Goal: Transaction & Acquisition: Purchase product/service

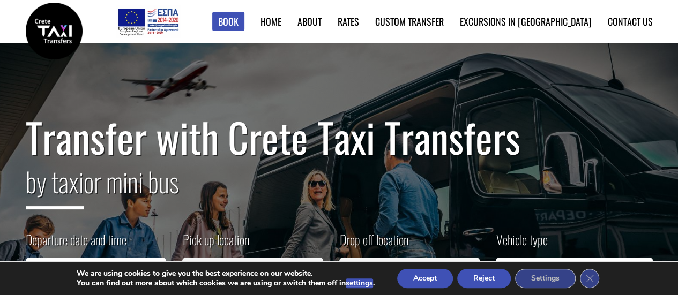
click at [429, 279] on button "Accept" at bounding box center [425, 278] width 56 height 19
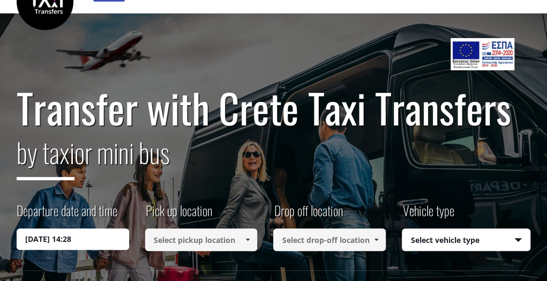
scroll to position [54, 0]
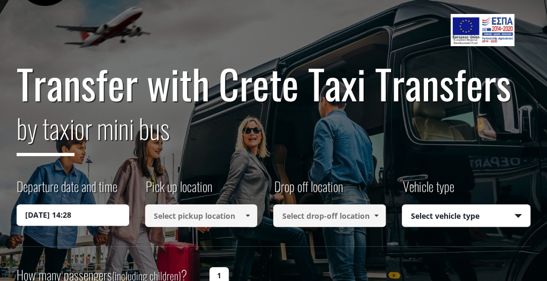
click at [80, 216] on input "[DATE] 14:28" at bounding box center [73, 214] width 113 height 21
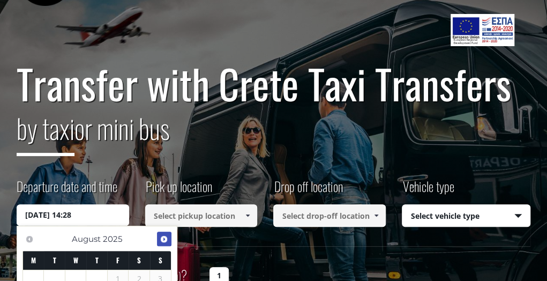
click at [162, 239] on span "Next" at bounding box center [164, 239] width 9 height 9
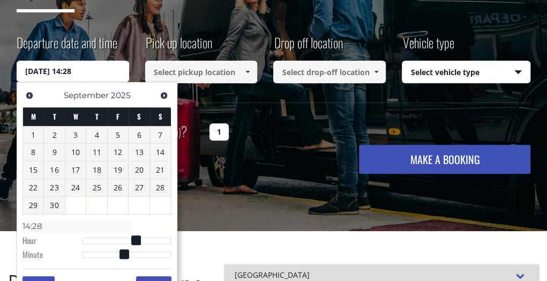
scroll to position [214, 0]
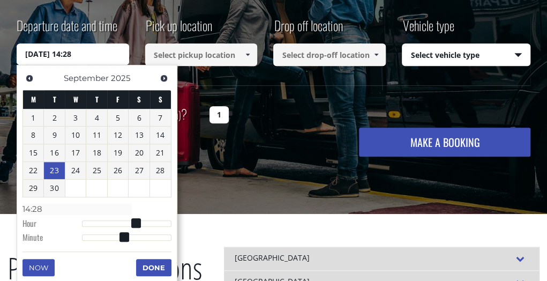
click at [56, 170] on link "23" at bounding box center [54, 170] width 21 height 17
type input "[DATE] 01:00"
type input "01:00"
type input "[DATE] 02:00"
type input "02:00"
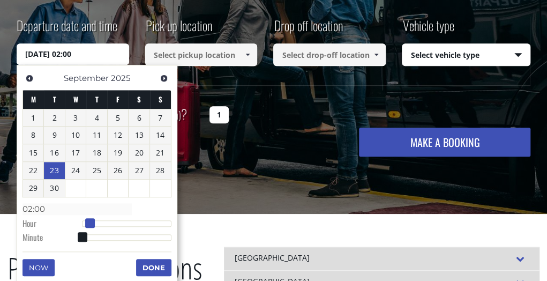
type input "[DATE] 03:00"
type input "03:00"
type input "[DATE] 04:00"
type input "04:00"
type input "[DATE] 05:00"
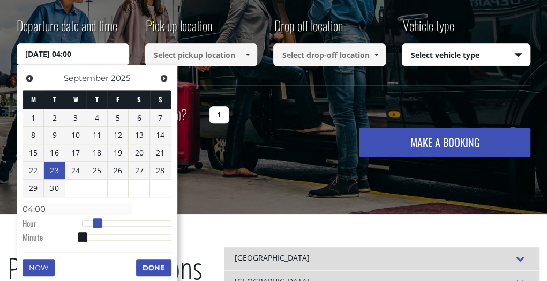
type input "05:00"
type input "[DATE] 06:00"
type input "06:00"
type input "[DATE] 07:00"
type input "07:00"
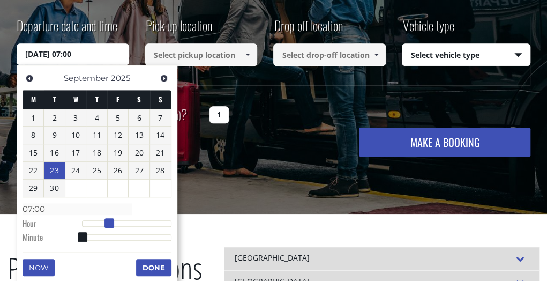
type input "[DATE] 08:00"
type input "08:00"
type input "[DATE] 09:00"
type input "09:00"
type input "[DATE] 10:00"
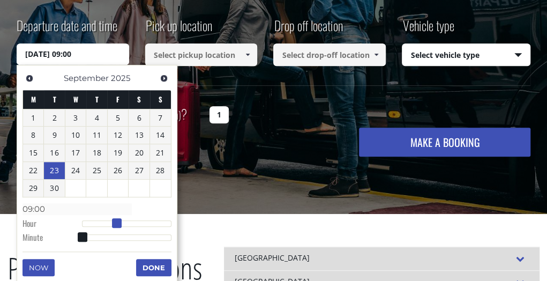
type input "10:00"
type input "[DATE] 11:00"
type input "11:00"
type input "[DATE] 12:00"
type input "12:00"
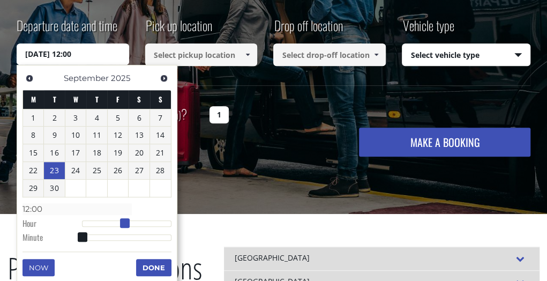
type input "[DATE] 13:00"
type input "13:00"
type input "[DATE] 14:00"
type input "14:00"
type input "[DATE] 15:00"
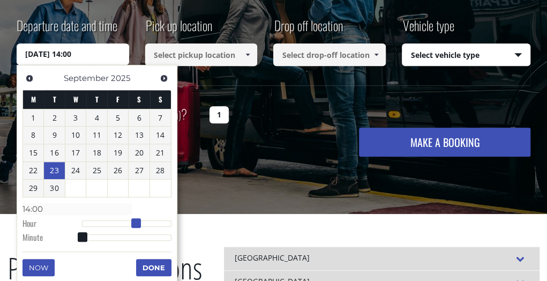
type input "15:00"
type input "[DATE] 16:00"
type input "16:00"
type input "[DATE] 17:00"
type input "17:00"
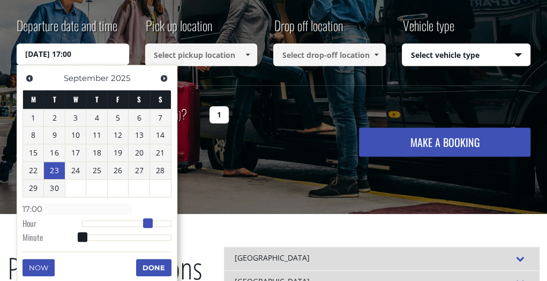
type input "[DATE] 18:00"
type input "18:00"
type input "[DATE] 19:00"
type input "19:00"
type input "[DATE] 20:00"
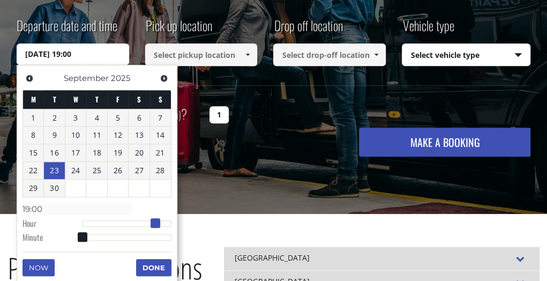
type input "20:00"
type input "[DATE] 21:00"
type input "21:00"
type input "[DATE] 20:00"
type input "20:00"
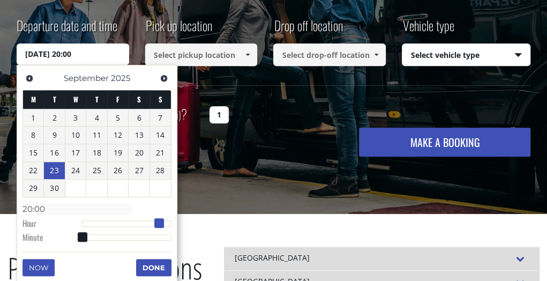
drag, startPoint x: 84, startPoint y: 222, endPoint x: 162, endPoint y: 224, distance: 78.3
click at [162, 224] on span at bounding box center [159, 223] width 10 height 10
type input "[DATE] 20:01"
type input "20:01"
type input "[DATE] 20:02"
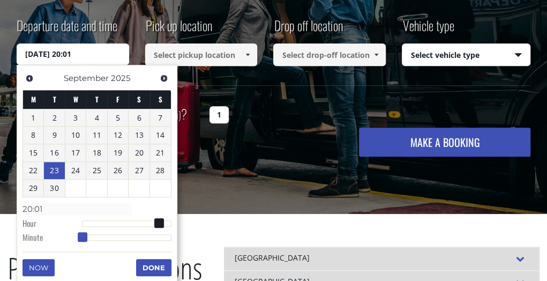
type input "20:02"
type input "[DATE] 20:03"
type input "20:03"
type input "[DATE] 20:04"
type input "20:04"
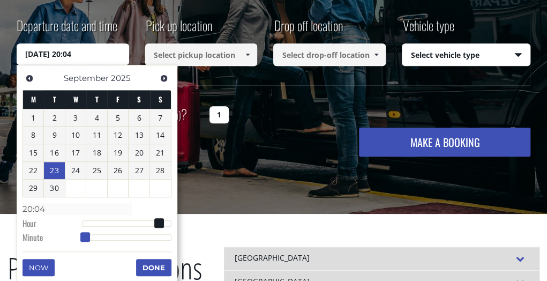
type input "[DATE] 20:05"
type input "20:05"
type input "[DATE] 20:06"
type input "20:06"
type input "[DATE] 20:07"
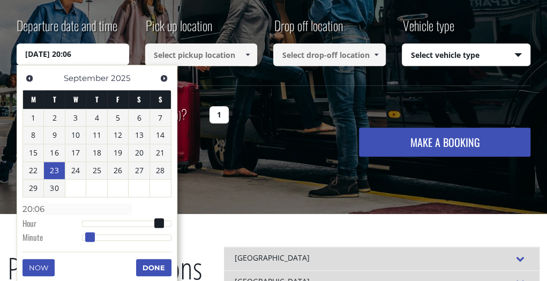
type input "20:07"
type input "[DATE] 20:08"
type input "20:08"
type input "[DATE] 20:09"
type input "20:09"
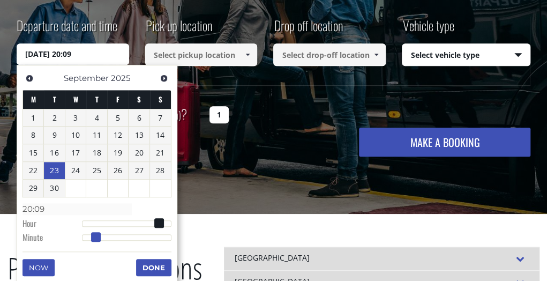
type input "[DATE] 20:10"
type input "20:10"
type input "[DATE] 20:11"
type input "20:11"
type input "[DATE] 20:12"
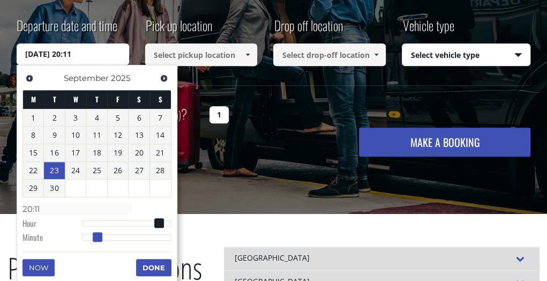
type input "20:12"
type input "[DATE] 20:13"
type input "20:13"
type input "[DATE] 20:14"
type input "20:14"
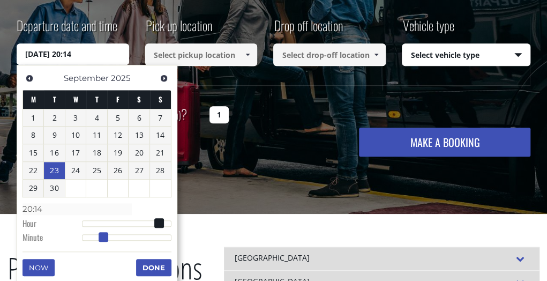
type input "[DATE] 20:15"
type input "20:15"
drag, startPoint x: 84, startPoint y: 235, endPoint x: 106, endPoint y: 237, distance: 22.1
click at [106, 237] on span at bounding box center [105, 237] width 10 height 10
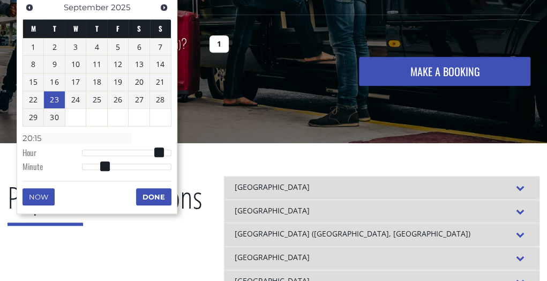
scroll to position [322, 0]
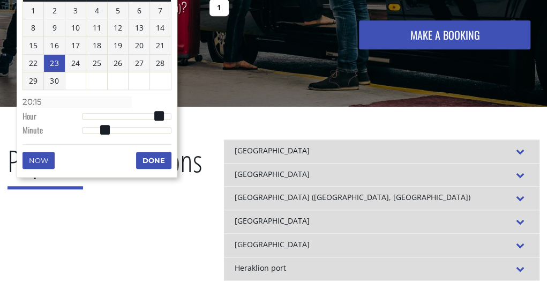
click at [161, 157] on button "Done" at bounding box center [153, 160] width 35 height 17
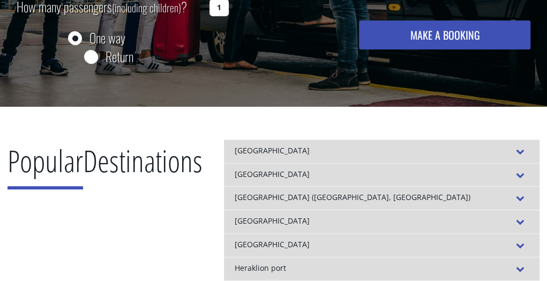
click at [93, 56] on input "Return" at bounding box center [90, 57] width 13 height 13
radio input "true"
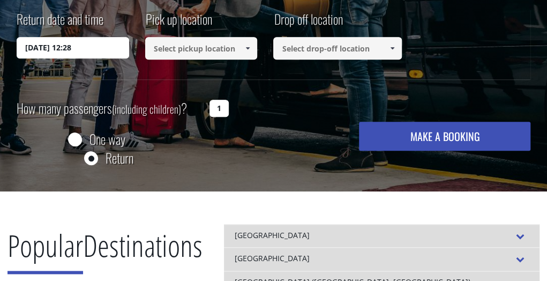
scroll to position [246, 0]
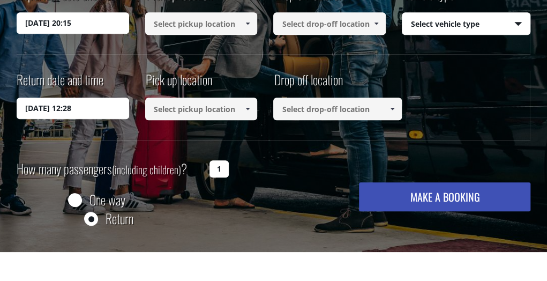
click at [250, 23] on span at bounding box center [247, 23] width 9 height 9
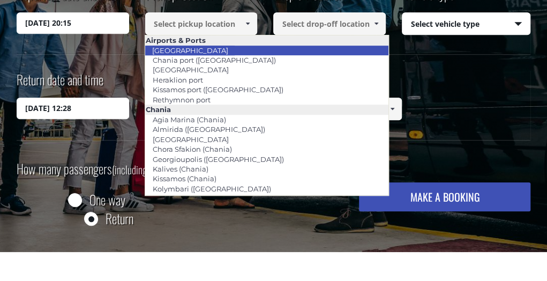
click at [197, 49] on link "[GEOGRAPHIC_DATA]" at bounding box center [190, 50] width 90 height 15
type input "[GEOGRAPHIC_DATA]"
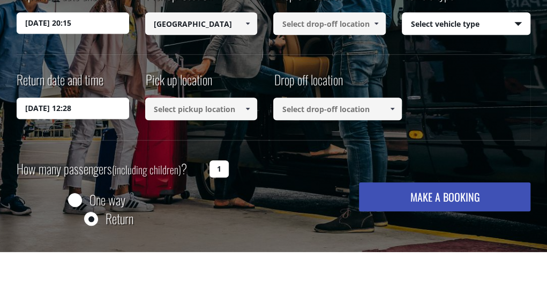
type input "[GEOGRAPHIC_DATA]"
click at [521, 23] on select "Select vehicle type Taxi (4 passengers) Mercedes E Class Mini Van (7 passengers…" at bounding box center [467, 24] width 128 height 23
select select "540"
click at [403, 13] on select "Select vehicle type Taxi (4 passengers) Mercedes E Class Mini Van (7 passengers…" at bounding box center [467, 24] width 128 height 23
click at [375, 24] on span at bounding box center [376, 23] width 9 height 9
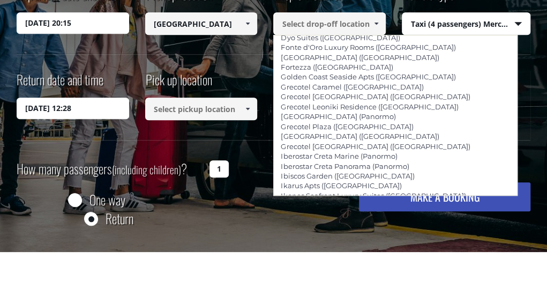
scroll to position [2091, 0]
type input "Macaris Suites & Spa (Rethymnon)"
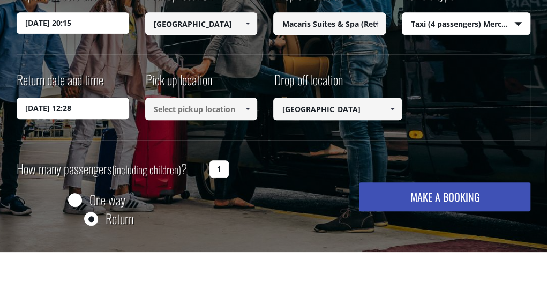
type input "Macaris Suites & Spa (Rethymnon)"
click at [168, 135] on div "Return date and time [DATE] 12:28 Pick up location Select pickup location Selec…" at bounding box center [274, 104] width 515 height 69
click at [93, 107] on input "[DATE] 12:28" at bounding box center [73, 108] width 113 height 21
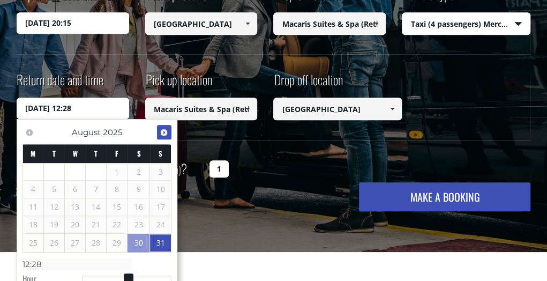
click at [163, 131] on span "Next" at bounding box center [164, 132] width 9 height 9
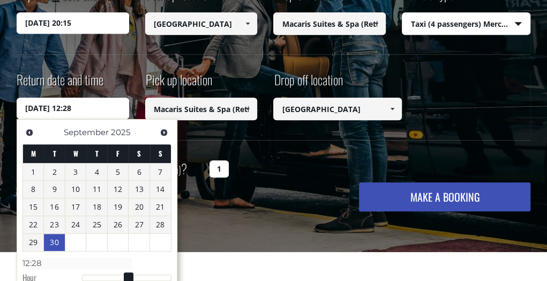
click at [56, 241] on link "30" at bounding box center [54, 242] width 21 height 17
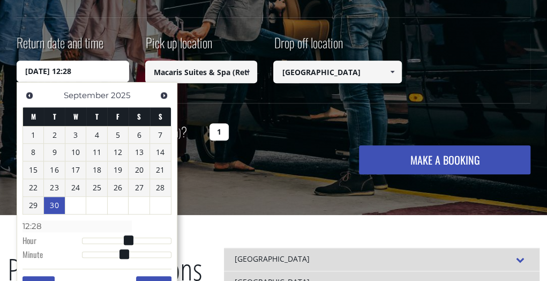
scroll to position [299, 0]
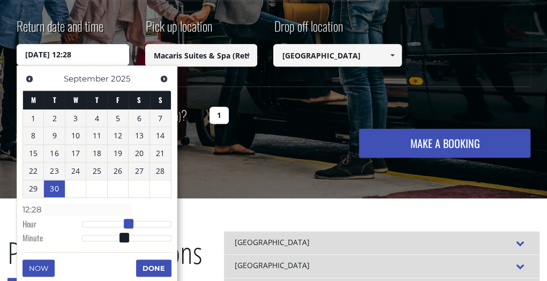
type input "[DATE] 13:28"
type input "13:28"
type input "[DATE] 14:28"
type input "14:28"
type input "[DATE] 15:28"
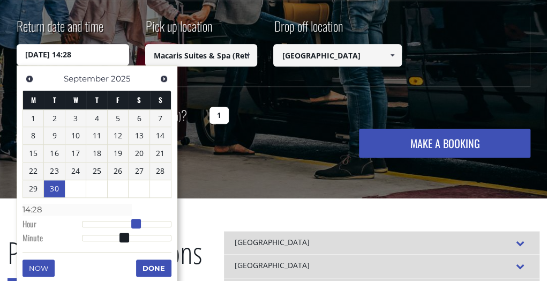
type input "15:28"
type input "[DATE] 16:28"
type input "16:28"
type input "[DATE] 17:28"
type input "17:28"
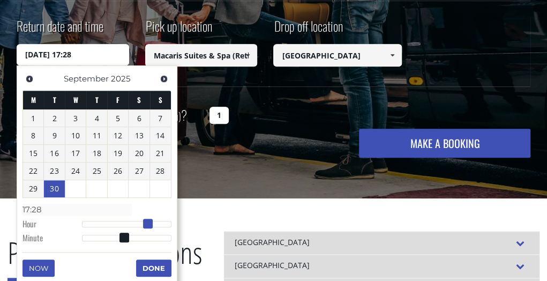
drag, startPoint x: 130, startPoint y: 221, endPoint x: 151, endPoint y: 226, distance: 21.9
click at [151, 226] on span at bounding box center [148, 224] width 10 height 10
type input "[DATE] 17:27"
type input "17:27"
type input "[DATE] 17:26"
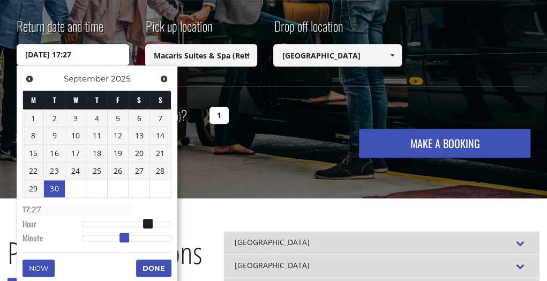
type input "17:26"
type input "[DATE] 17:24"
type input "17:24"
type input "[DATE] 17:22"
type input "17:22"
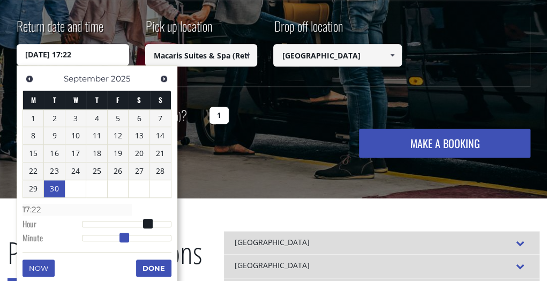
type input "[DATE] 17:21"
type input "17:21"
type input "[DATE] 17:19"
type input "17:19"
type input "[DATE] 17:17"
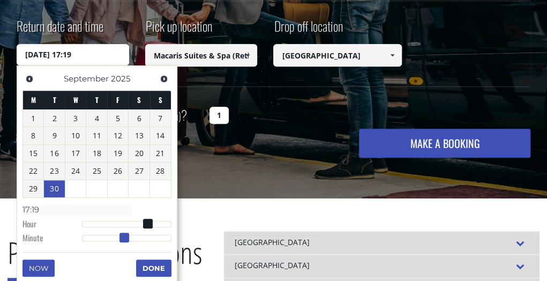
type input "17:17"
type input "[DATE] 17:16"
type input "17:16"
type input "[DATE] 17:15"
type input "17:15"
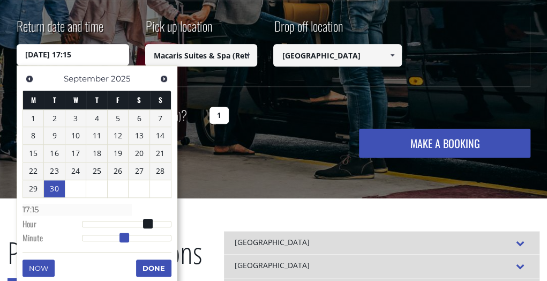
type input "[DATE] 17:12"
type input "17:12"
type input "[DATE] 17:11"
type input "17:11"
type input "[DATE] 17:08"
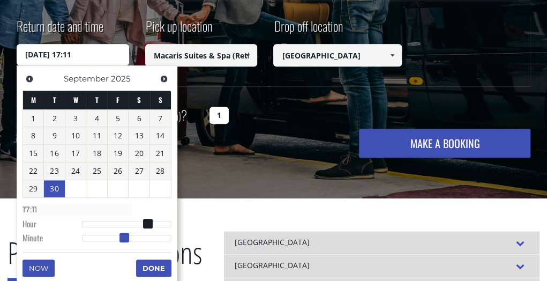
type input "17:08"
type input "[DATE] 17:05"
type input "17:05"
type input "[DATE] 17:04"
type input "17:04"
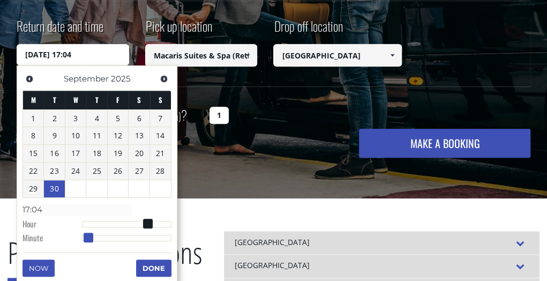
type input "[DATE] 17:03"
type input "17:03"
type input "[DATE] 17:00"
type input "17:00"
drag, startPoint x: 125, startPoint y: 232, endPoint x: 74, endPoint y: 229, distance: 51.6
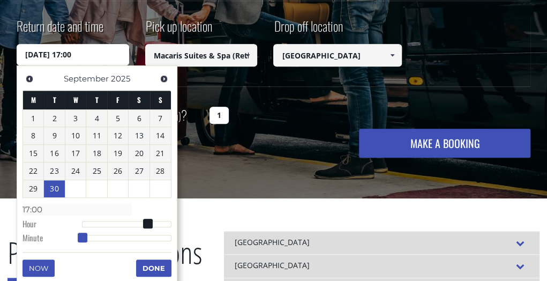
click at [74, 229] on dl "Time 17:00 Hour Minute Second Millisecond Microsecond Time Zone -1200 -1100 -10…" at bounding box center [97, 224] width 149 height 46
type input "[DATE] 16:00"
type input "16:00"
click at [142, 224] on span at bounding box center [144, 224] width 10 height 10
type input "[DATE] 16:01"
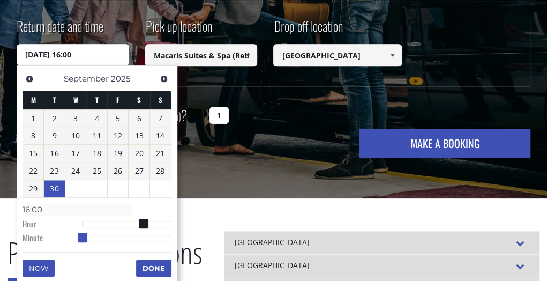
type input "16:01"
type input "[DATE] 16:02"
type input "16:02"
type input "[DATE] 16:03"
type input "16:03"
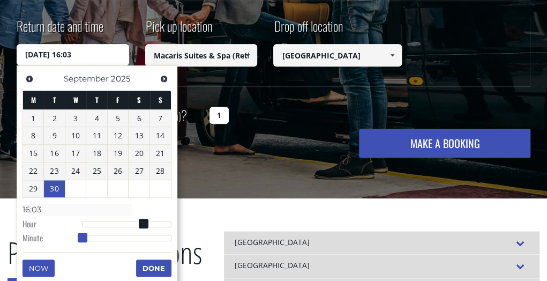
type input "[DATE] 16:04"
type input "16:04"
type input "[DATE] 16:05"
type input "16:05"
type input "[DATE] 16:06"
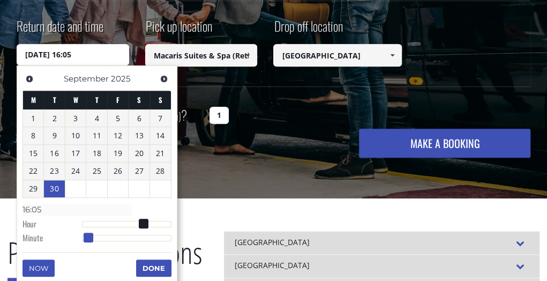
type input "16:06"
type input "[DATE] 16:07"
type input "16:07"
type input "[DATE] 16:08"
type input "16:08"
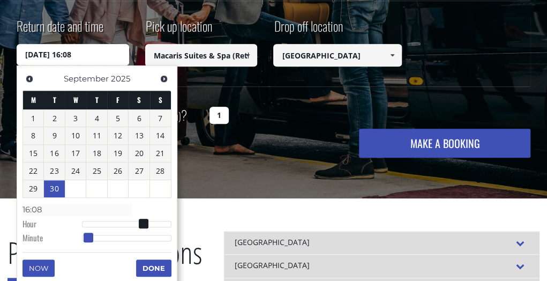
type input "[DATE] 16:09"
type input "16:09"
type input "[DATE] 16:10"
type input "16:10"
type input "[DATE] 16:11"
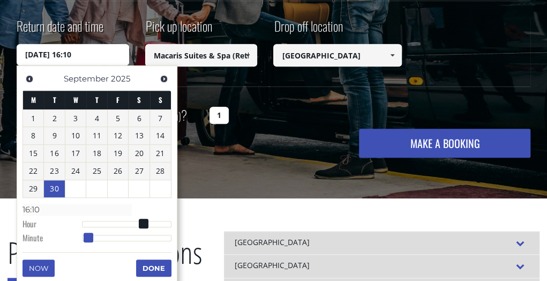
type input "16:11"
type input "[DATE] 16:12"
type input "16:12"
type input "[DATE] 16:13"
type input "16:13"
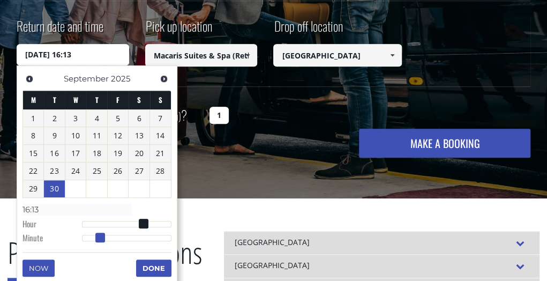
type input "[DATE] 16:14"
type input "16:14"
type input "[DATE] 16:15"
type input "16:15"
type input "[DATE] 16:16"
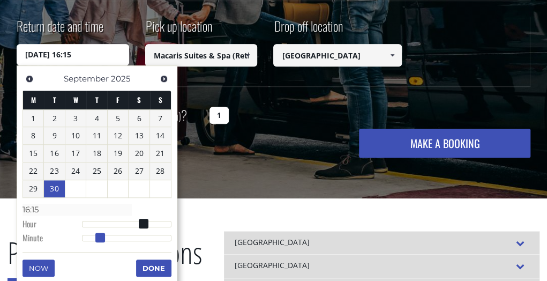
type input "16:16"
type input "[DATE] 16:17"
type input "16:17"
type input "[DATE] 16:18"
type input "16:18"
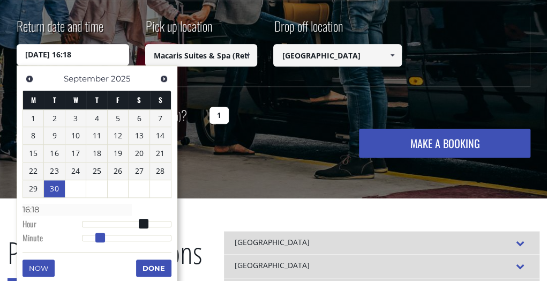
type input "[DATE] 16:19"
type input "16:19"
type input "[DATE] 16:20"
type input "16:20"
type input "[DATE] 16:21"
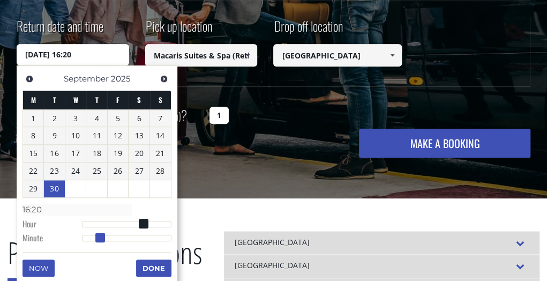
type input "16:21"
type input "[DATE] 16:22"
type input "16:22"
type input "[DATE] 16:23"
type input "16:23"
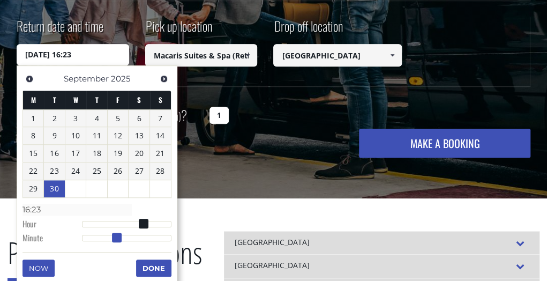
type input "[DATE] 16:24"
type input "16:24"
type input "[DATE] 16:25"
type input "16:25"
type input "[DATE] 16:26"
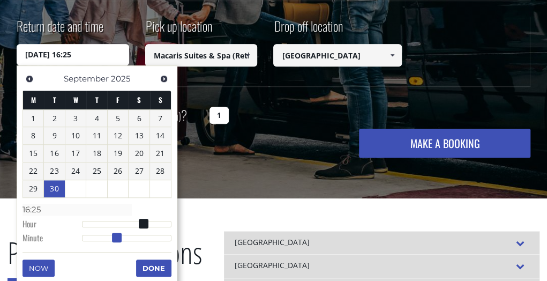
type input "16:26"
type input "[DATE] 16:27"
type input "16:27"
type input "[DATE] 16:28"
type input "16:28"
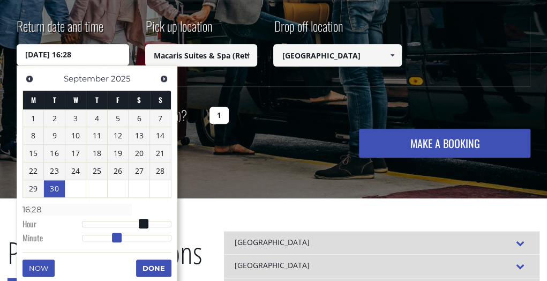
type input "[DATE] 16:29"
type input "16:29"
type input "[DATE] 16:30"
type input "16:30"
type input "[DATE] 16:31"
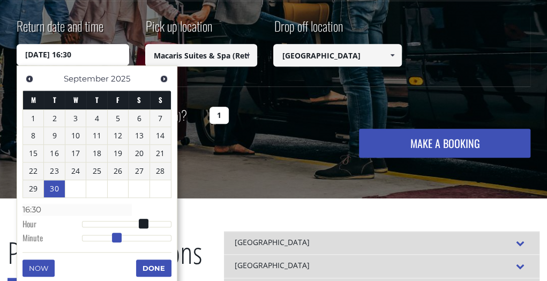
type input "16:31"
type input "[DATE] 16:32"
type input "16:32"
type input "[DATE] 16:33"
type input "16:33"
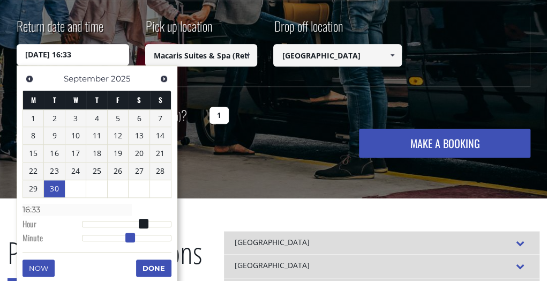
type input "[DATE] 16:34"
type input "16:34"
type input "[DATE] 16:35"
type input "16:35"
type input "[DATE] 16:36"
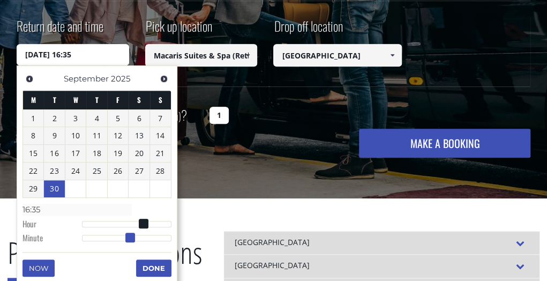
type input "16:36"
type input "[DATE] 16:37"
type input "16:37"
type input "[DATE] 16:38"
type input "16:38"
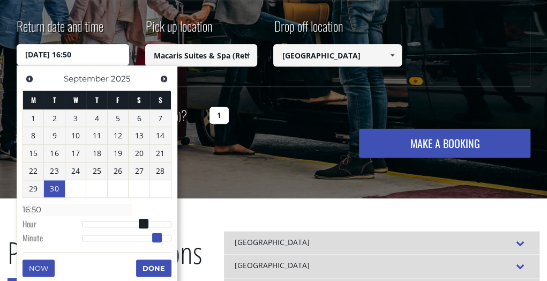
drag, startPoint x: 83, startPoint y: 235, endPoint x: 159, endPoint y: 246, distance: 76.4
click at [159, 246] on div "Previous Next [DATE] M T W T F S S 1 2 3 4 5 6 7 8 9 10 11 12 13 14 15 16 17 18…" at bounding box center [97, 175] width 161 height 220
click at [155, 264] on button "Done" at bounding box center [153, 267] width 35 height 17
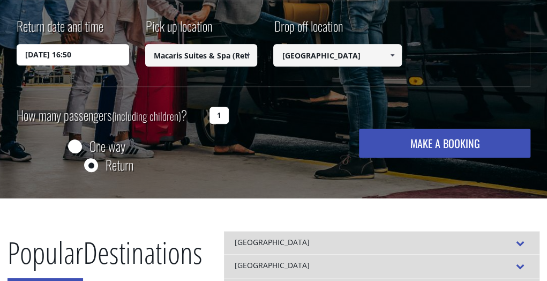
click at [222, 115] on input "1" at bounding box center [219, 115] width 19 height 17
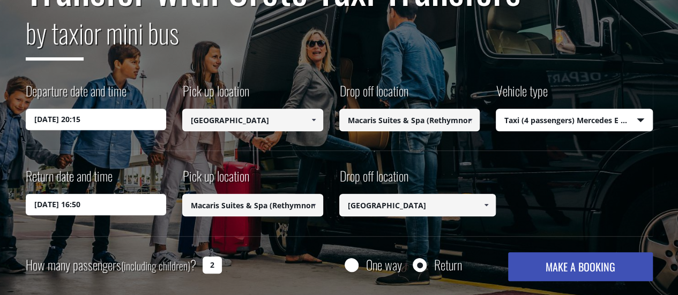
scroll to position [161, 0]
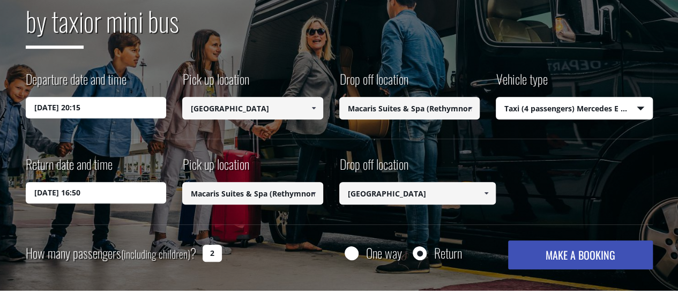
click at [578, 256] on button "MAKE A BOOKING" at bounding box center [580, 255] width 144 height 29
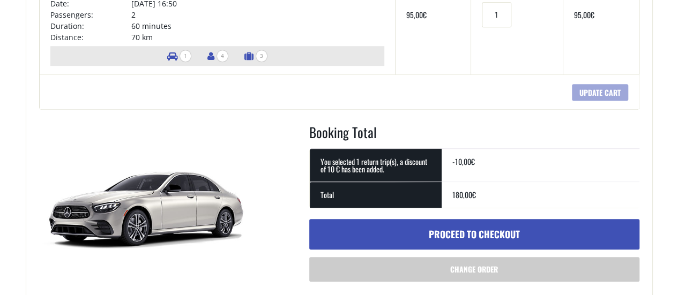
scroll to position [375, 0]
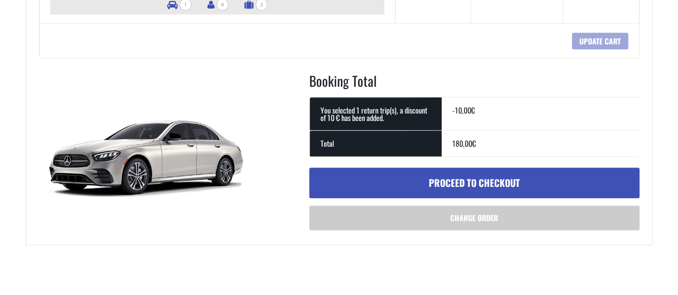
click at [494, 179] on link "Proceed to checkout" at bounding box center [474, 183] width 330 height 31
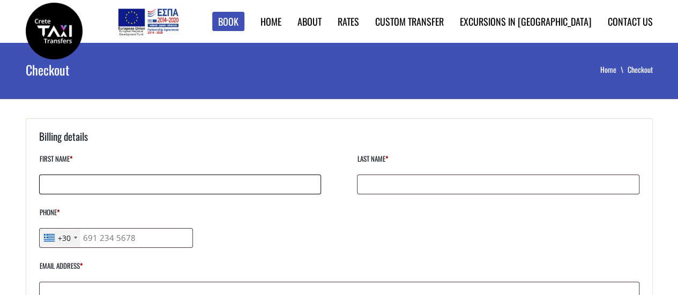
click at [190, 184] on input "First name *" at bounding box center [180, 185] width 282 height 20
type input "Adrian"
click at [385, 184] on input "Last name *" at bounding box center [498, 185] width 282 height 20
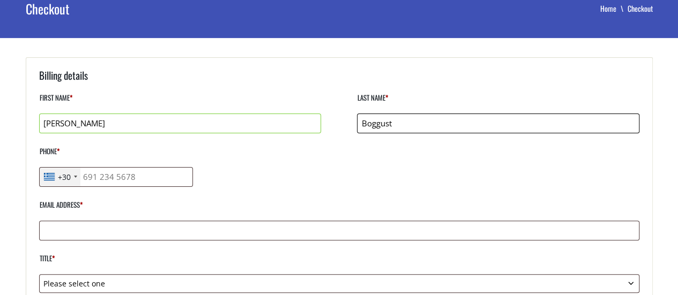
scroll to position [107, 0]
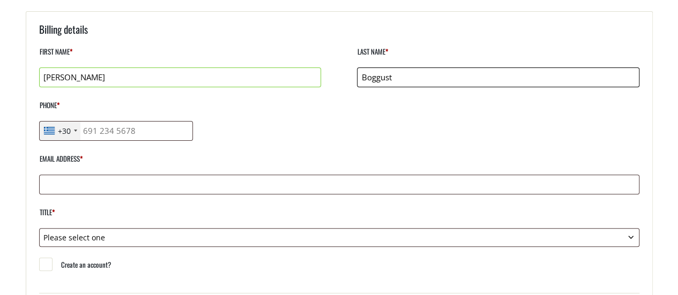
type input "Boggust"
click at [158, 130] on input "Phone *" at bounding box center [116, 131] width 154 height 20
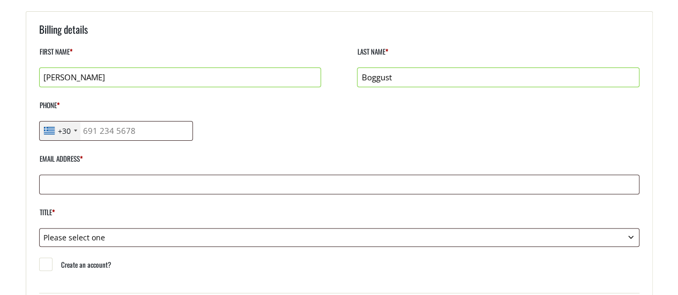
click at [77, 131] on div "+30" at bounding box center [60, 131] width 41 height 19
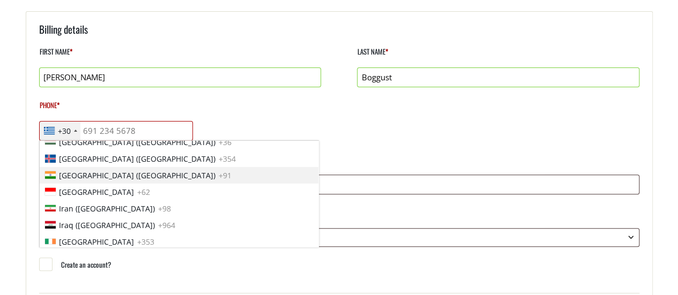
scroll to position [1662, 0]
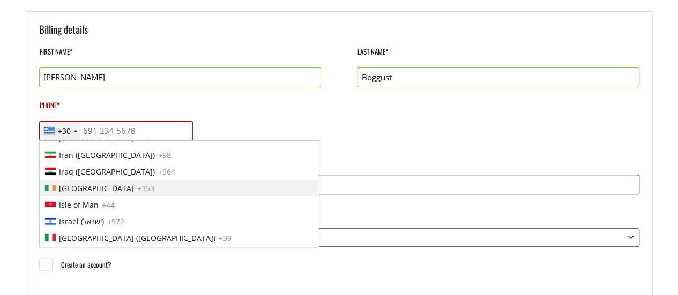
click at [77, 183] on span "Ireland" at bounding box center [96, 188] width 75 height 11
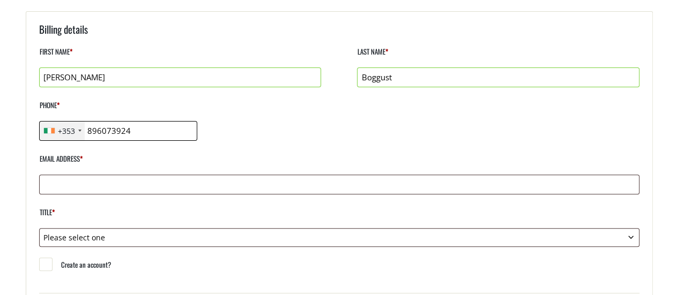
type input "896073924"
click at [78, 182] on input "Email address *" at bounding box center [339, 185] width 600 height 20
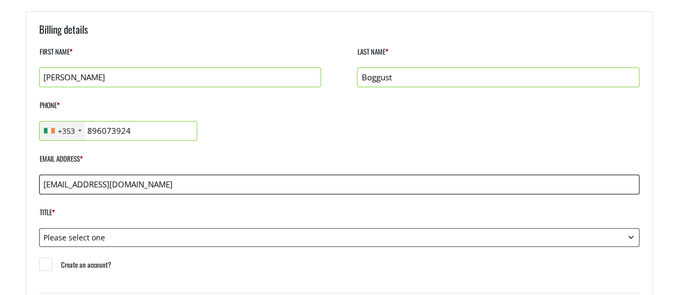
type input "adrianboggust@gmail.com"
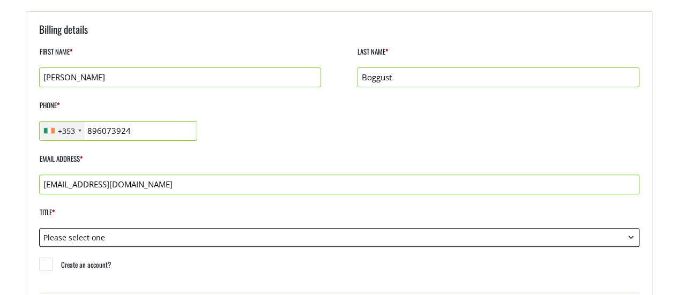
click at [88, 232] on select "Please select one Mr. Mrs." at bounding box center [339, 237] width 600 height 19
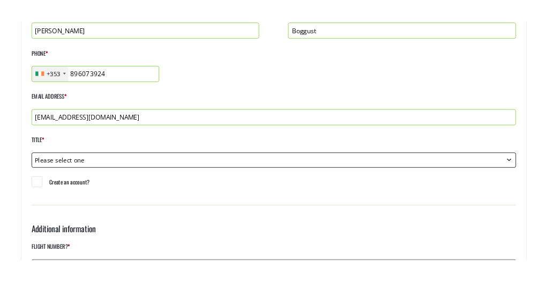
scroll to position [214, 0]
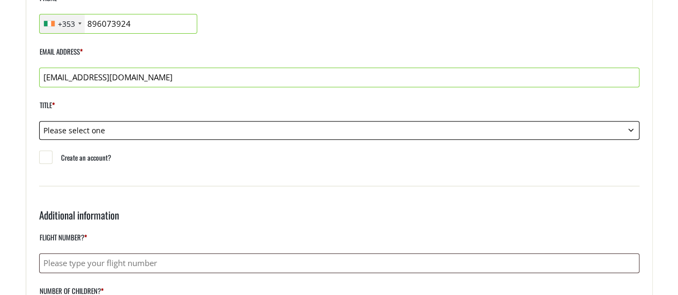
click at [69, 127] on select "Please select one Mr. Mrs." at bounding box center [339, 130] width 600 height 19
select select "mr"
click at [39, 121] on select "Please select one Mr. Mrs." at bounding box center [339, 130] width 600 height 19
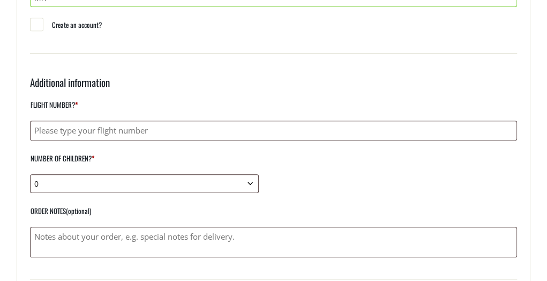
scroll to position [322, 0]
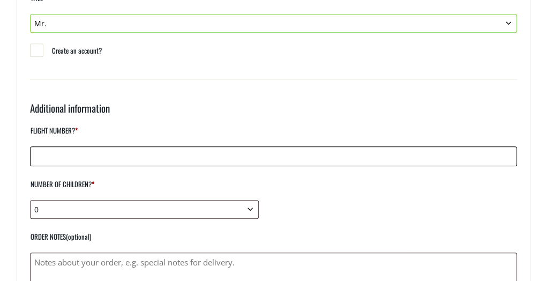
click at [112, 157] on input "Flight number? *" at bounding box center [274, 156] width 488 height 20
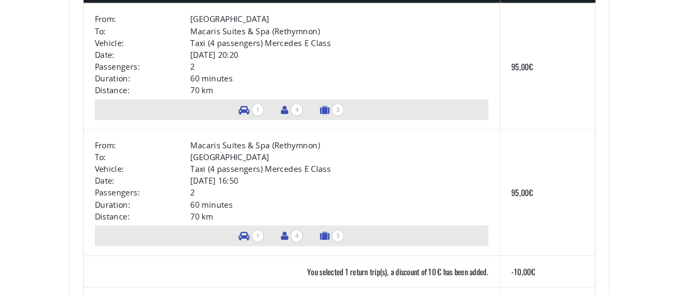
scroll to position [751, 0]
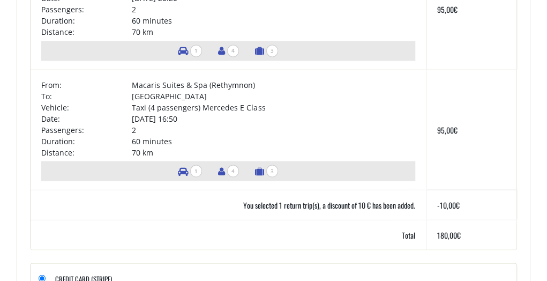
type input "FR7354"
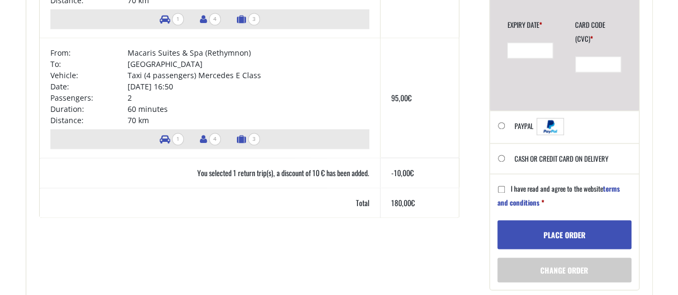
scroll to position [804, 0]
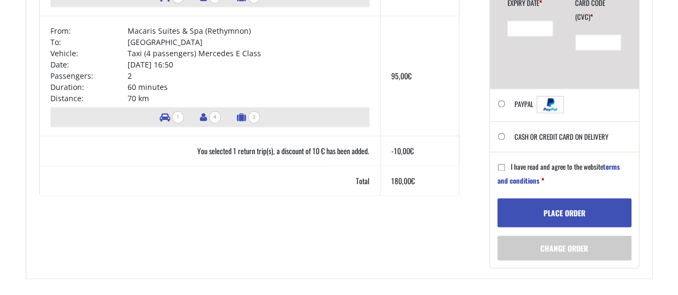
click at [501, 135] on input "Cash or Credit Card on delivery" at bounding box center [501, 136] width 7 height 7
radio input "true"
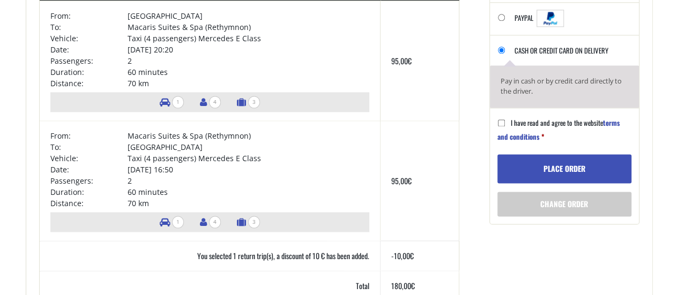
scroll to position [697, 0]
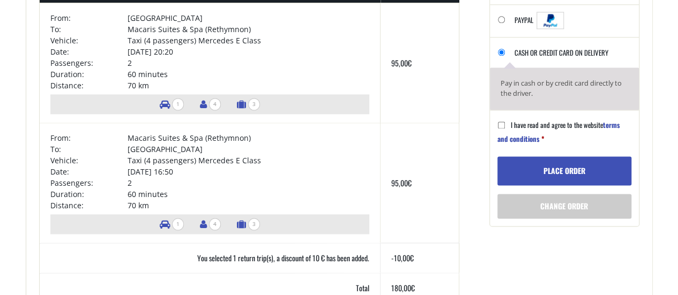
click at [500, 123] on input "I have read and agree to the website terms and conditions *" at bounding box center [501, 125] width 7 height 7
checkbox input "true"
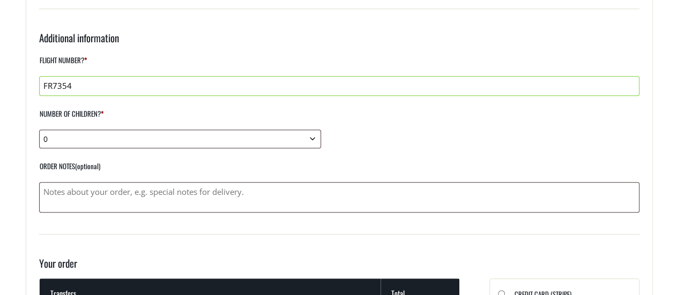
scroll to position [375, 0]
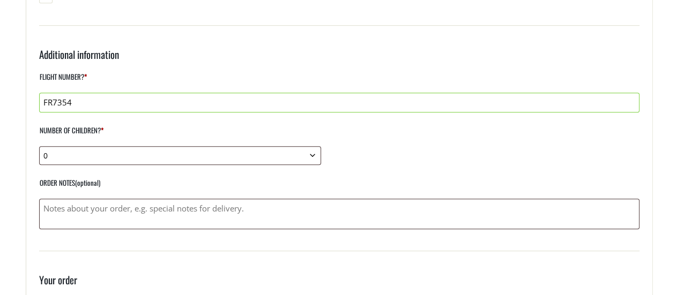
click at [125, 103] on input "FR7354" at bounding box center [339, 103] width 600 height 20
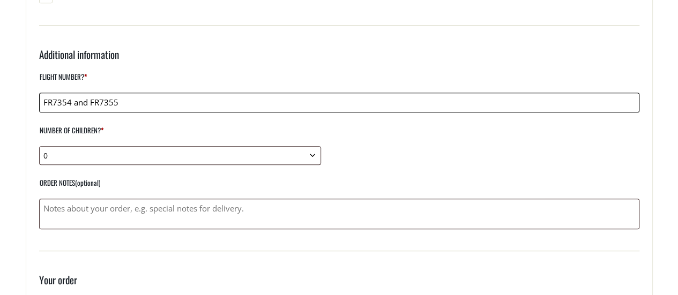
click at [74, 102] on input "FR7354 and FR7355" at bounding box center [339, 103] width 600 height 20
click at [170, 100] on input "FR7354 from Dublin and FR7355" at bounding box center [339, 103] width 600 height 20
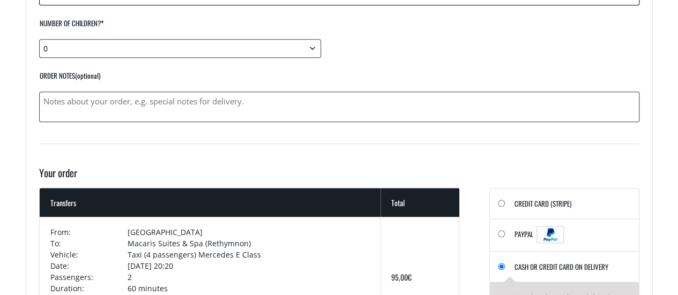
scroll to position [322, 0]
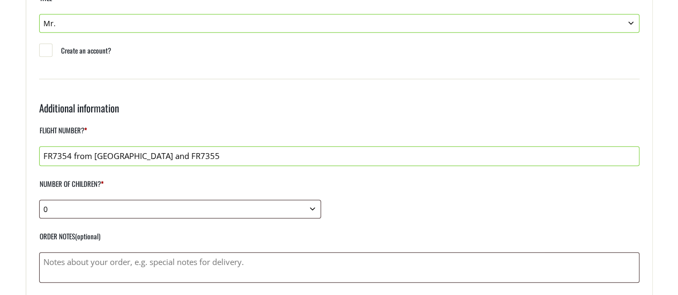
click at [103, 183] on span "*" at bounding box center [102, 184] width 3 height 11
click at [103, 200] on select "0 1 2 3 4 5 6 7 8 9 10" at bounding box center [180, 209] width 282 height 19
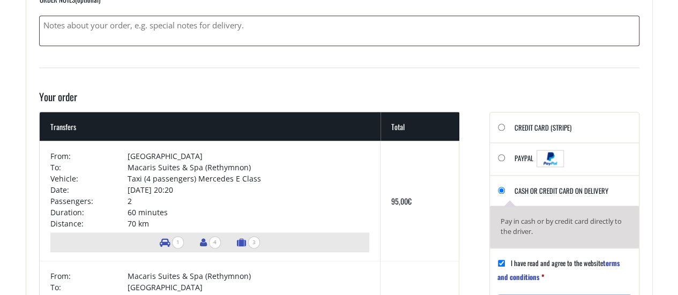
scroll to position [429, 0]
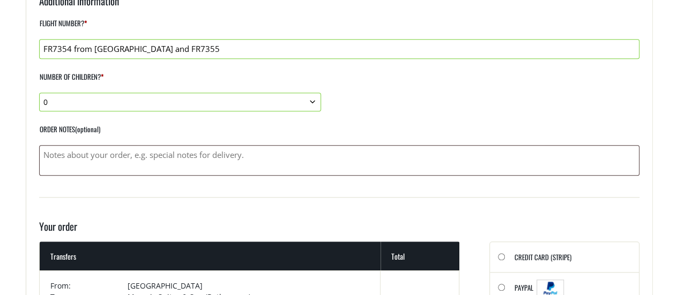
click at [42, 51] on input "FR7354 from Dublin and FR7355" at bounding box center [339, 49] width 600 height 20
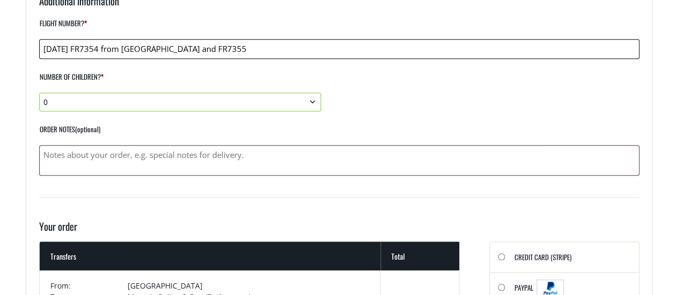
click at [190, 50] on input "23 September FR7354 from Dublin and FR7355" at bounding box center [339, 49] width 600 height 20
click at [262, 51] on input "23 September FR7354 from Dublin, 30 September FR7355" at bounding box center [339, 49] width 600 height 20
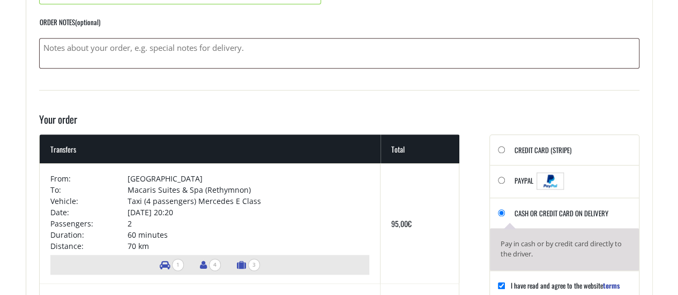
scroll to position [751, 0]
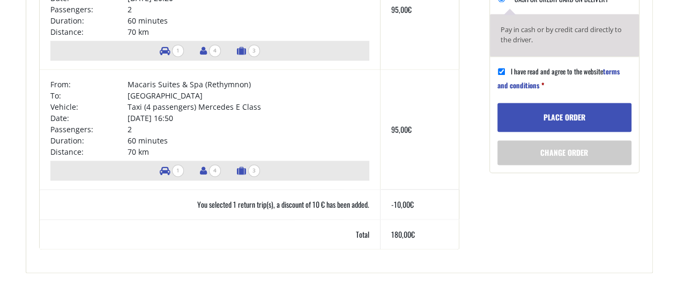
type input "23 September FR7354 from Dublin, 30 September FR7355 from Chania"
click at [550, 113] on button "Place order" at bounding box center [565, 117] width 134 height 29
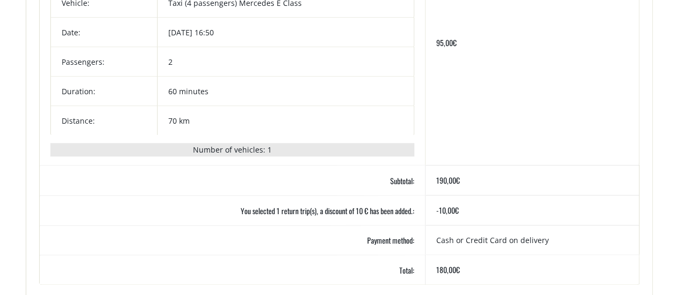
scroll to position [214, 0]
